Goal: Contribute content

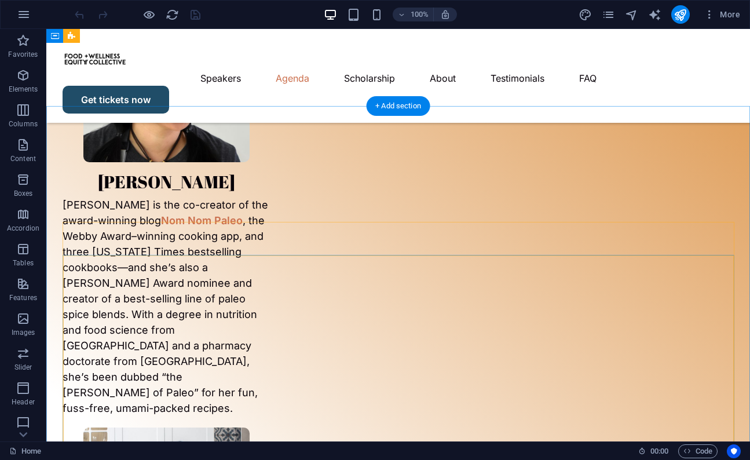
scroll to position [2511, 0]
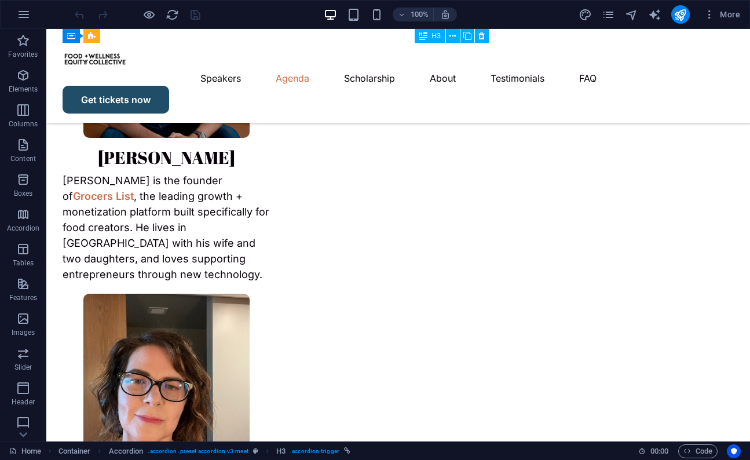
scroll to position [3863, 0]
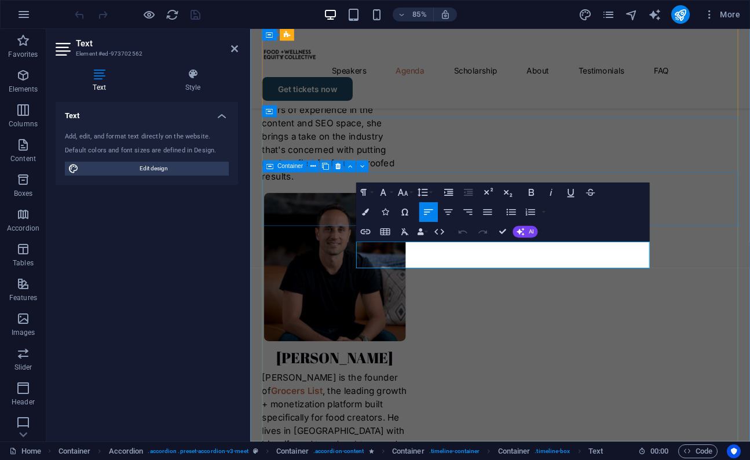
scroll to position [4114, 0]
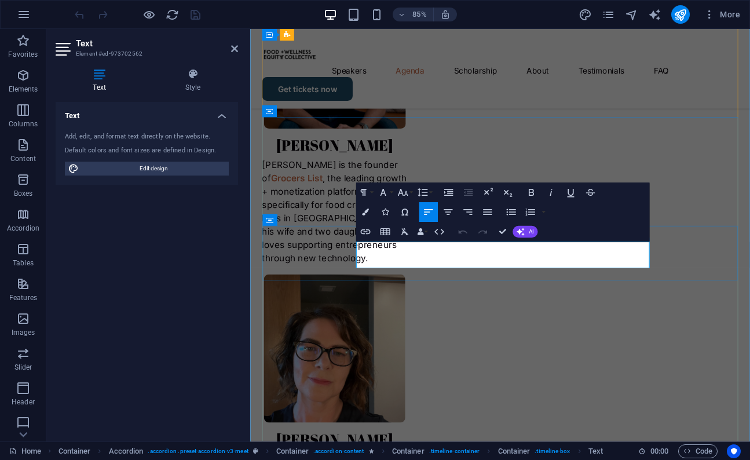
drag, startPoint x: 421, startPoint y: 283, endPoint x: 581, endPoint y: 284, distance: 159.2
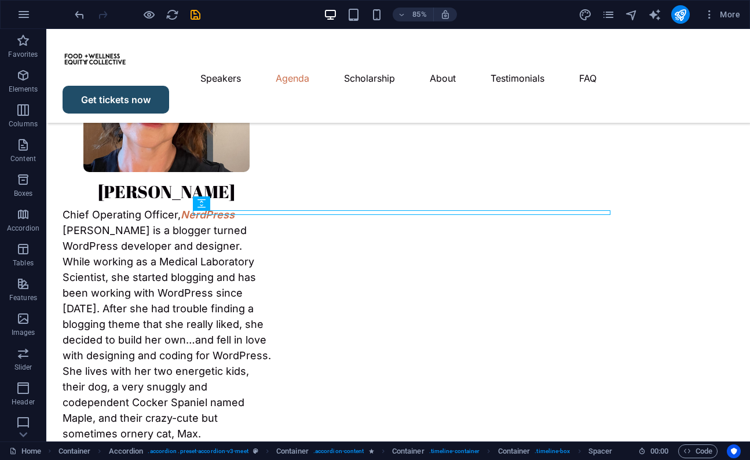
scroll to position [3724, 0]
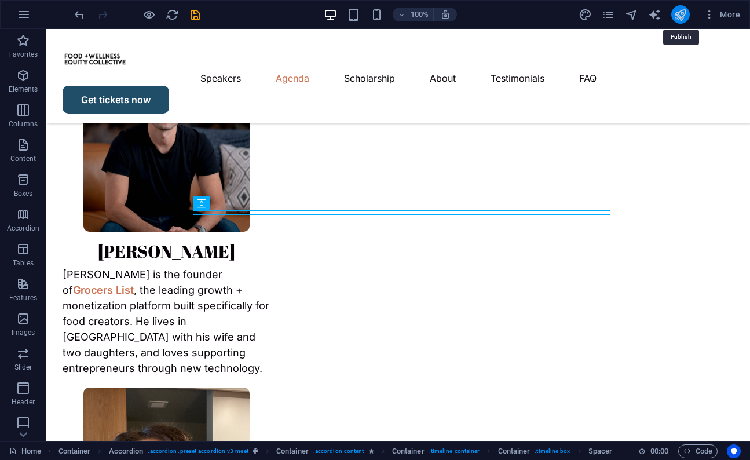
click at [681, 15] on icon "publish" at bounding box center [679, 14] width 13 height 13
